Goal: Find contact information: Find contact information

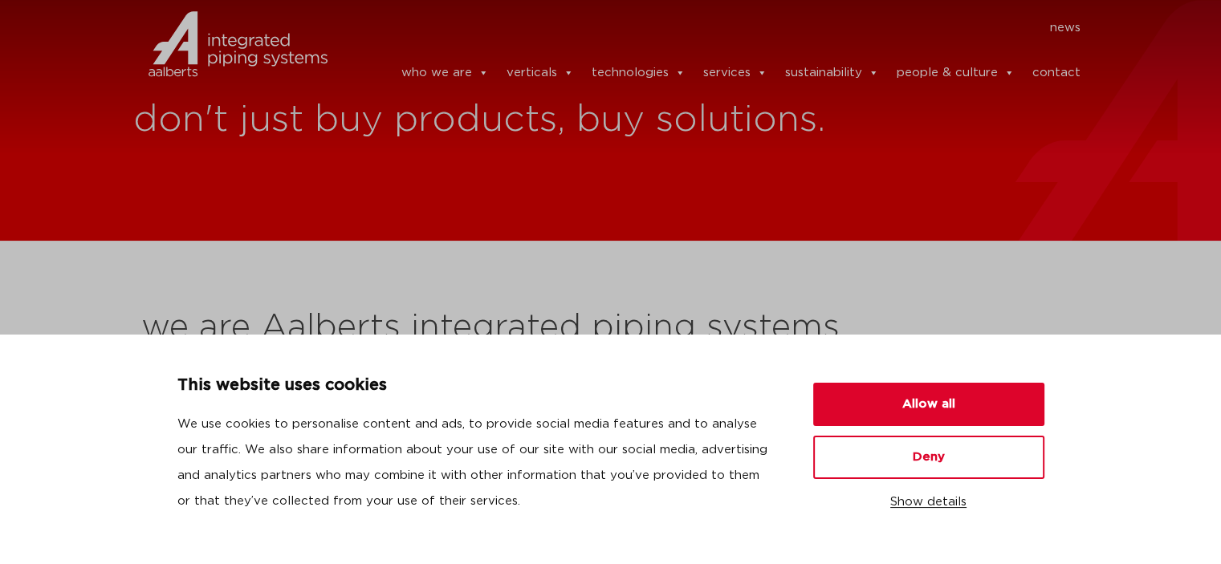
click at [937, 503] on button "Show details" at bounding box center [928, 502] width 231 height 27
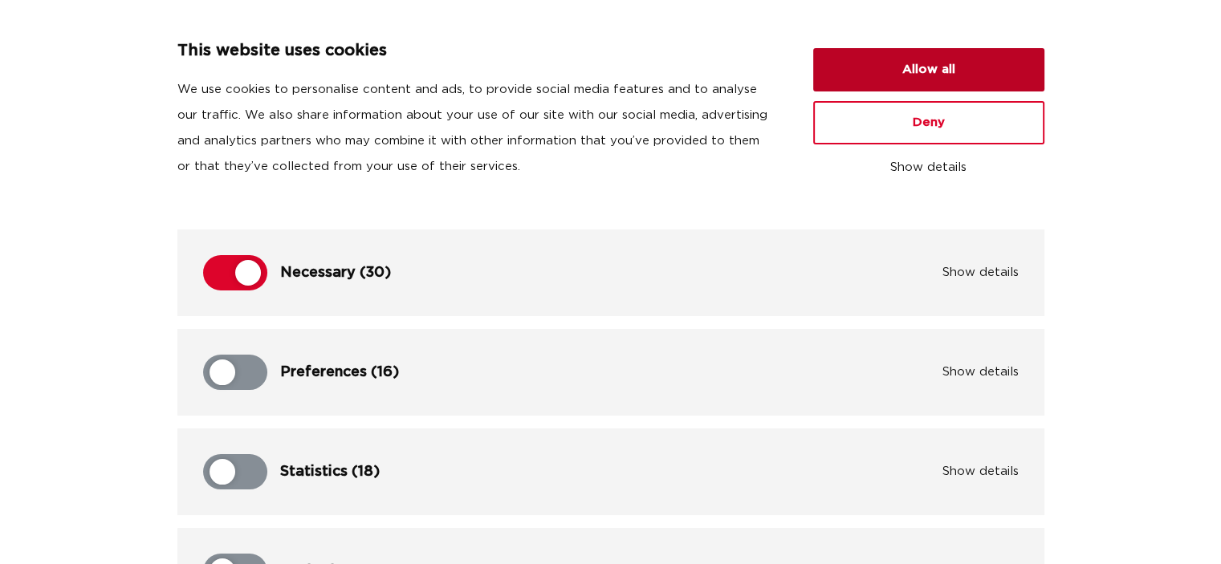
click at [960, 65] on button "Allow all" at bounding box center [928, 69] width 231 height 43
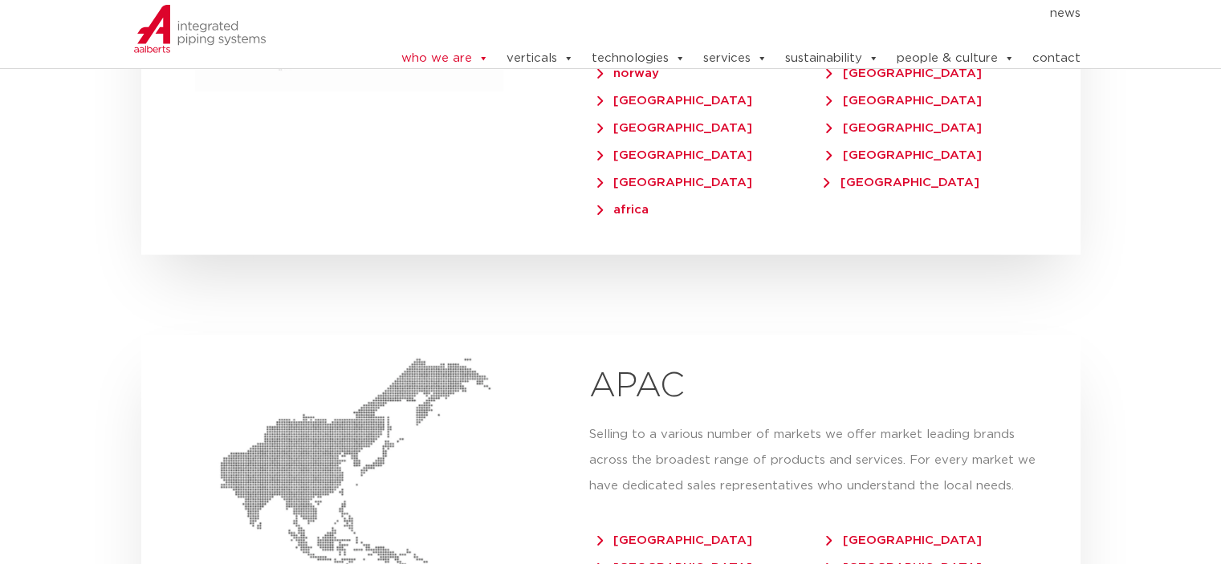
scroll to position [3533, 0]
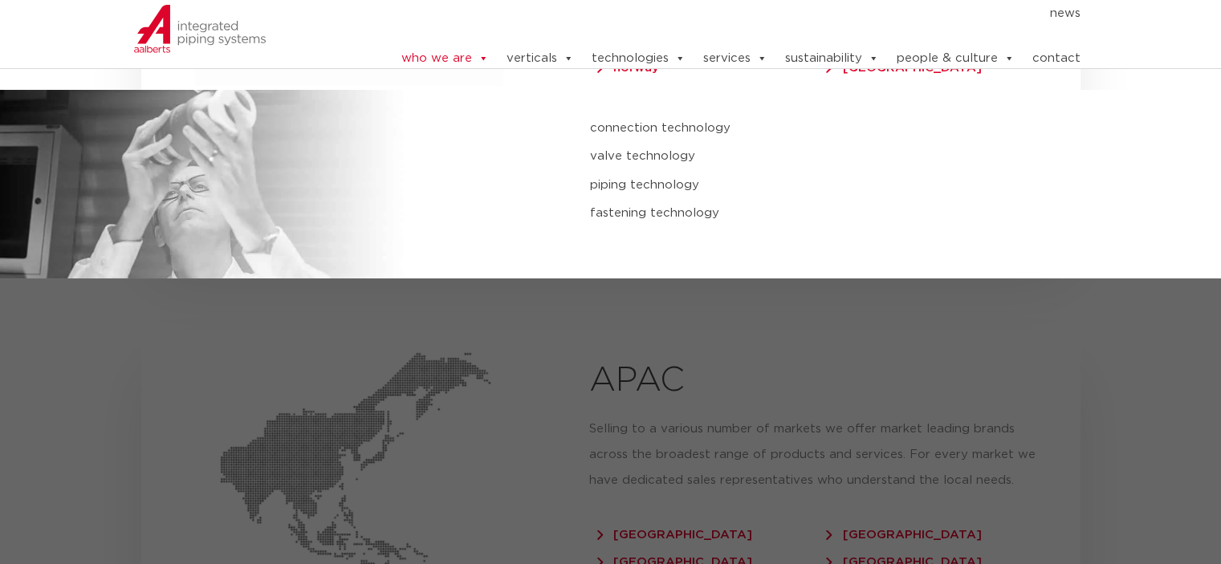
click at [616, 177] on link "piping technology" at bounding box center [819, 185] width 458 height 21
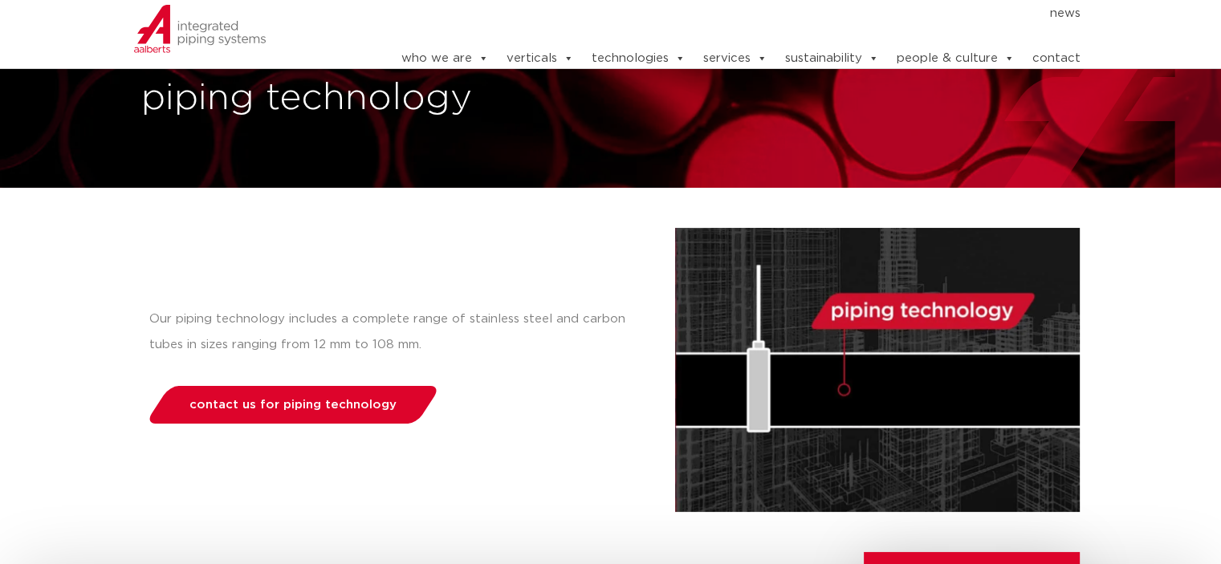
scroll to position [69, 0]
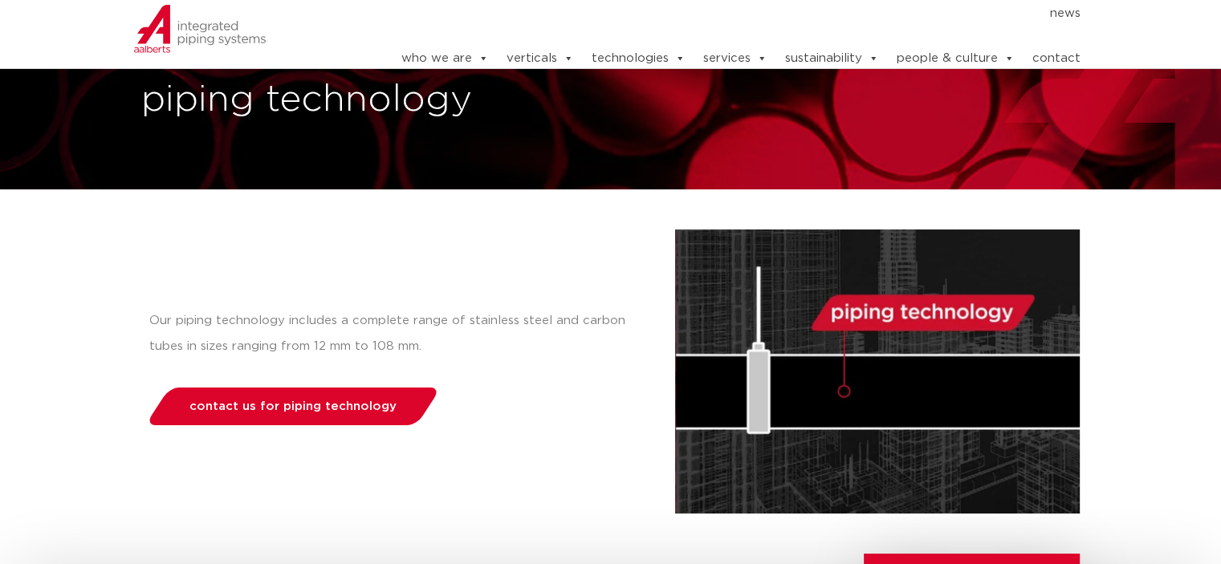
click at [480, 375] on div "Our piping technology includes a complete range of stainless steel and carbon t…" at bounding box center [408, 372] width 534 height 284
click at [1065, 47] on link "contact" at bounding box center [1056, 59] width 48 height 32
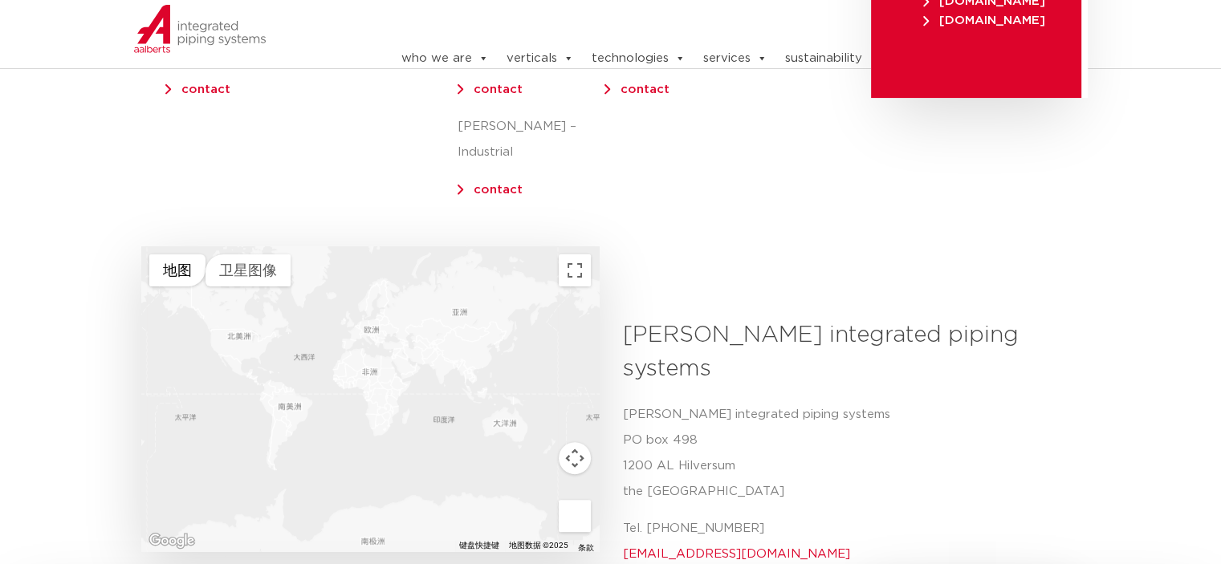
scroll to position [482, 0]
